Goal: Task Accomplishment & Management: Manage account settings

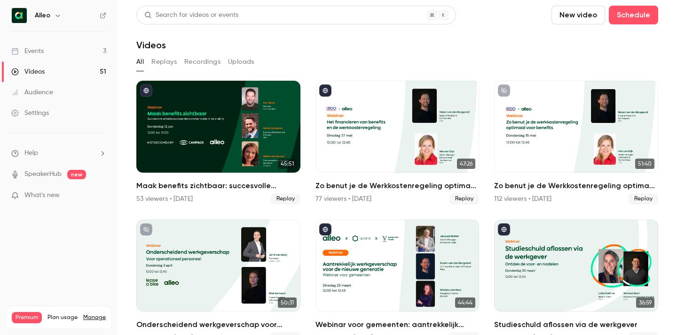
click at [71, 49] on link "Events 3" at bounding box center [58, 51] width 117 height 21
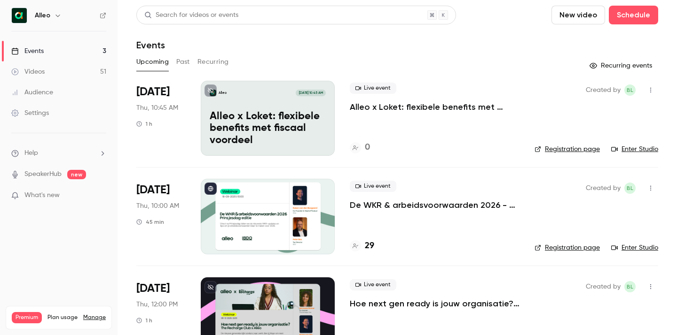
scroll to position [34, 0]
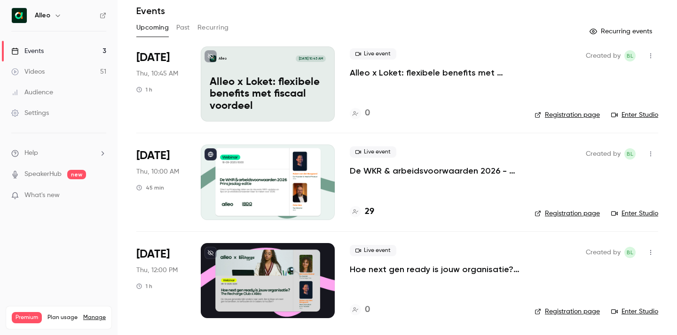
click at [410, 174] on p "De WKR & arbeidsvoorwaarden 2026 - [DATE] editie" at bounding box center [435, 170] width 170 height 11
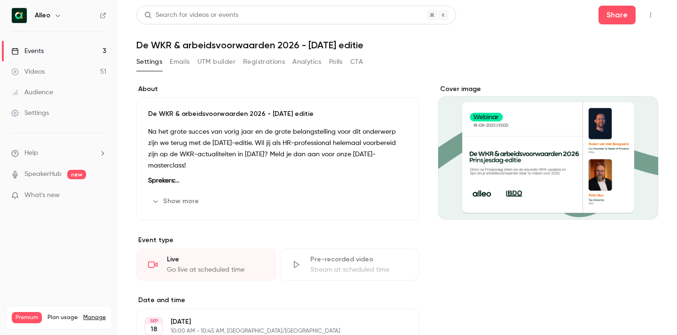
click at [68, 50] on link "Events 3" at bounding box center [58, 51] width 117 height 21
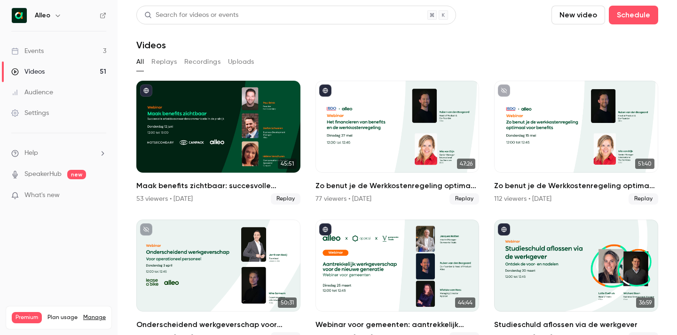
click at [88, 54] on link "Events 3" at bounding box center [58, 51] width 117 height 21
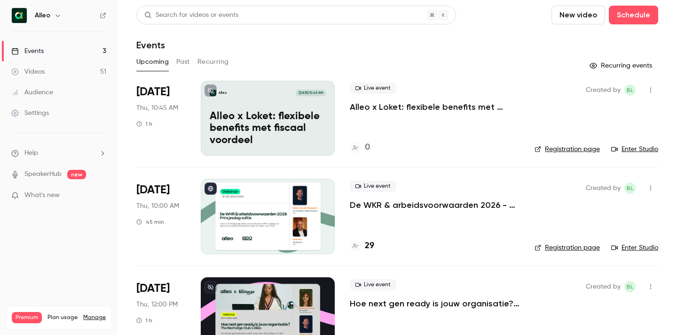
click at [421, 208] on p "De WKR & arbeidsvoorwaarden 2026 - [DATE] editie" at bounding box center [435, 205] width 170 height 11
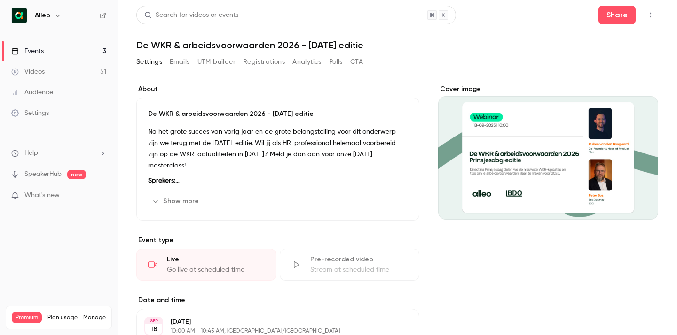
click at [257, 56] on button "Registrations" at bounding box center [264, 61] width 42 height 15
